Goal: Task Accomplishment & Management: Use online tool/utility

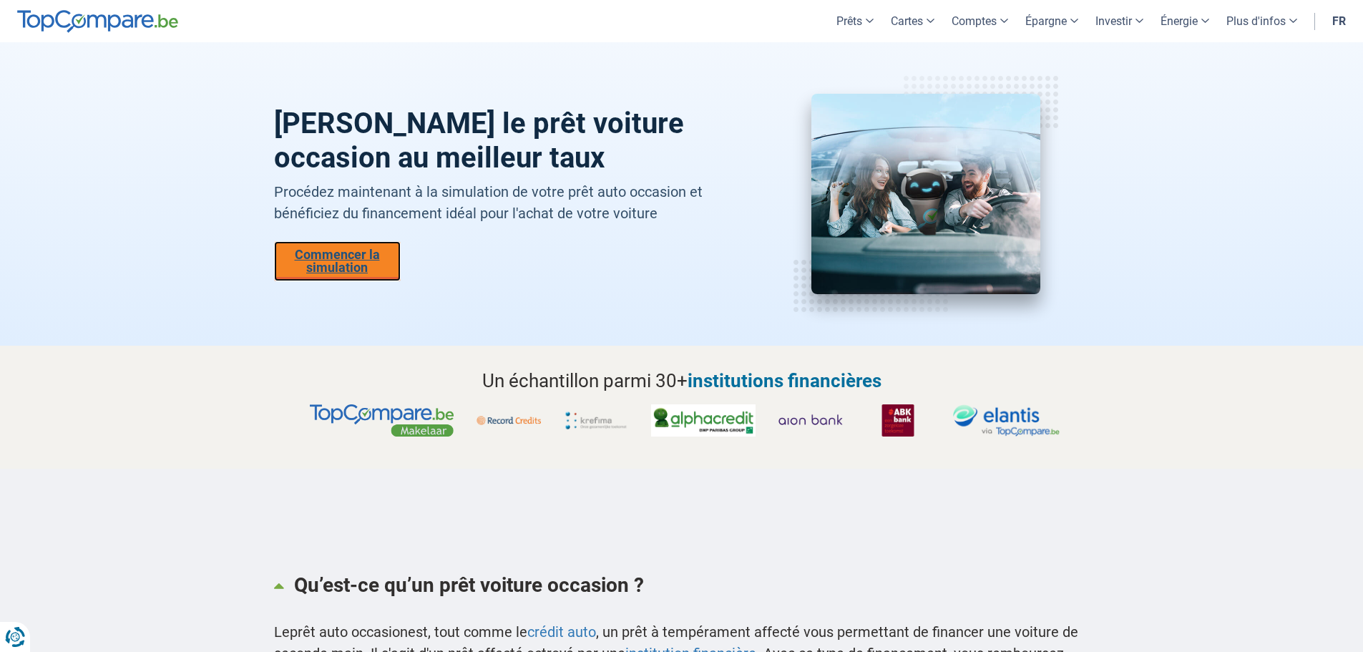
click at [328, 257] on link "Commencer la simulation" at bounding box center [337, 261] width 127 height 40
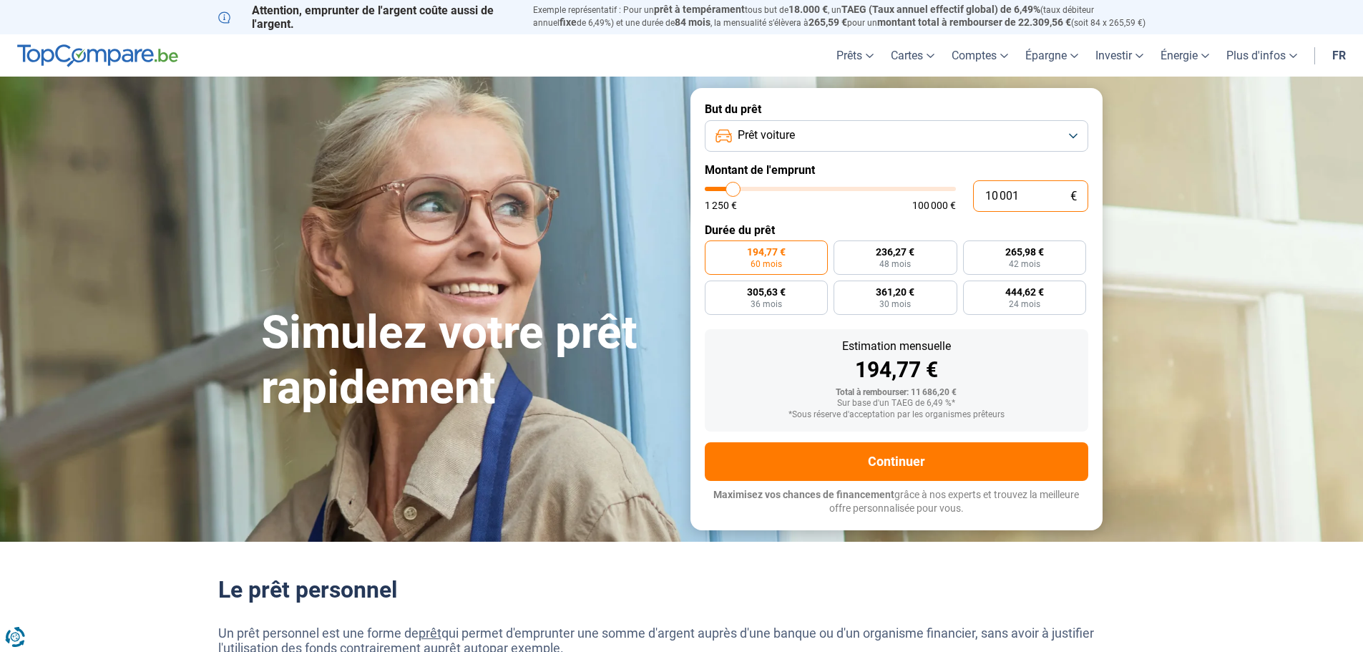
drag, startPoint x: 1044, startPoint y: 193, endPoint x: 973, endPoint y: 190, distance: 70.9
click at [973, 190] on input "10 001" at bounding box center [1030, 195] width 115 height 31
type input "1"
type input "1250"
type input "12"
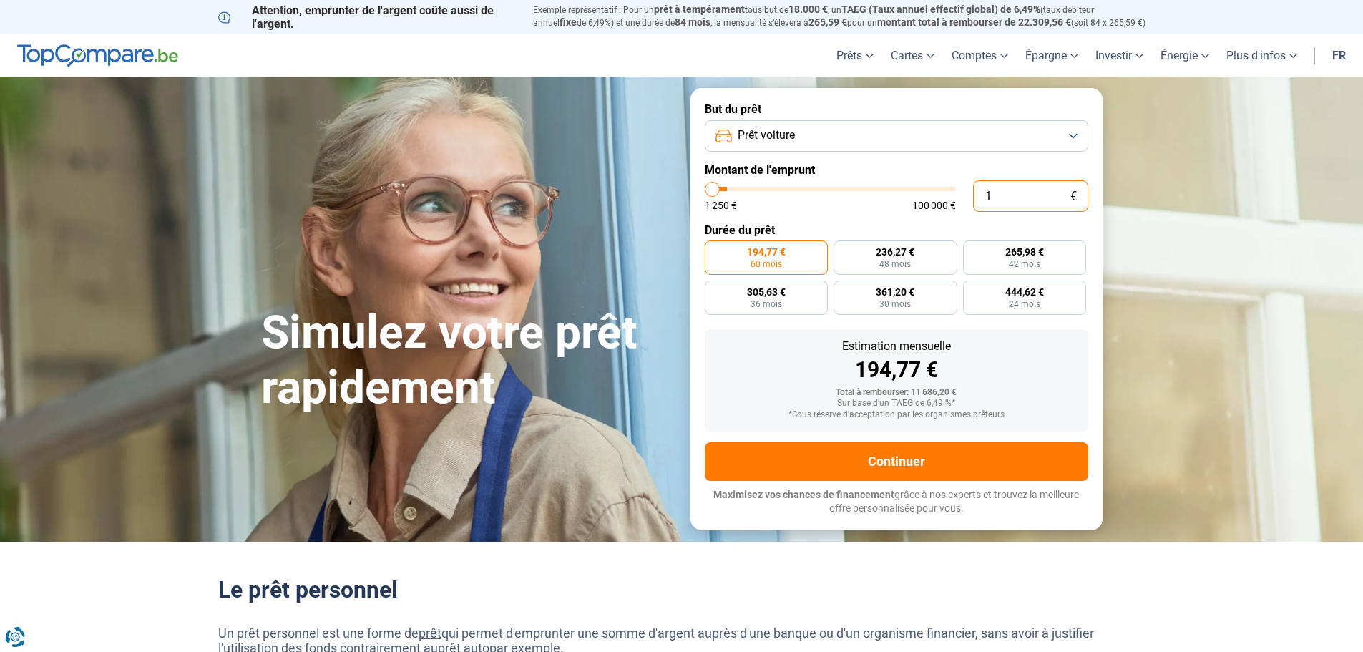
type input "1250"
type input "120"
type input "1250"
type input "1 200"
type input "1250"
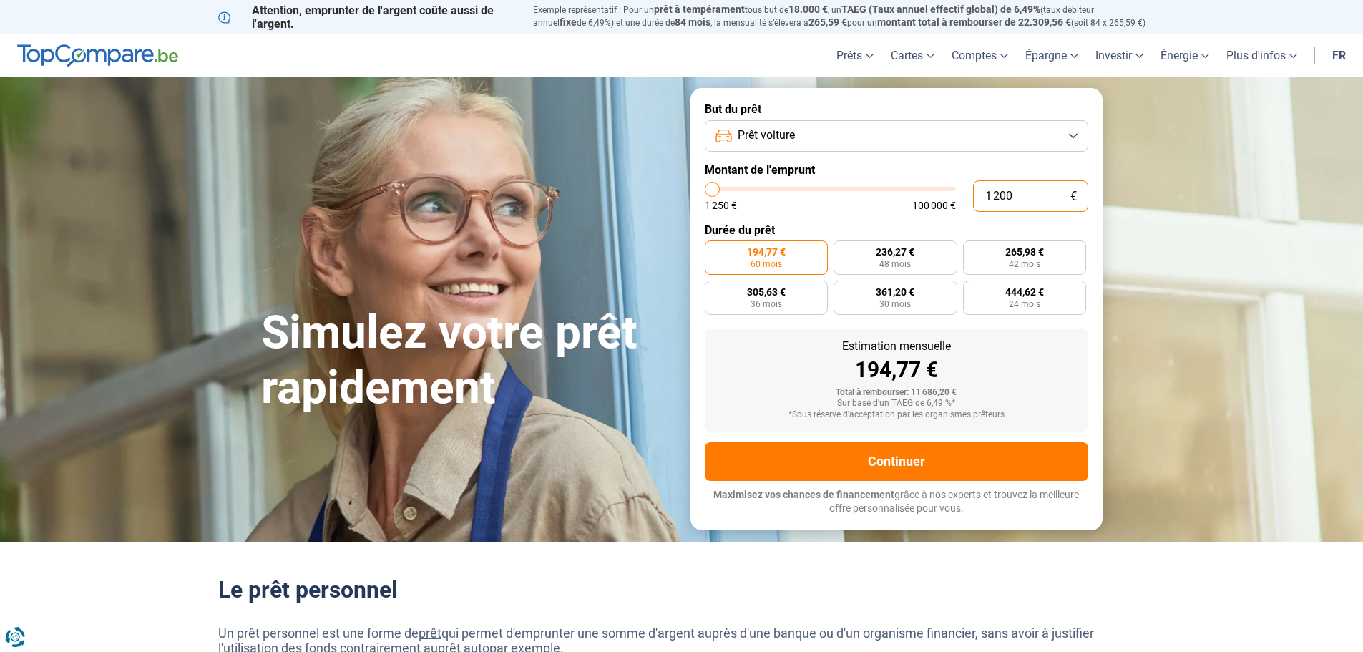
type input "12 000"
type input "12000"
type input "12 000"
